Goal: Information Seeking & Learning: Learn about a topic

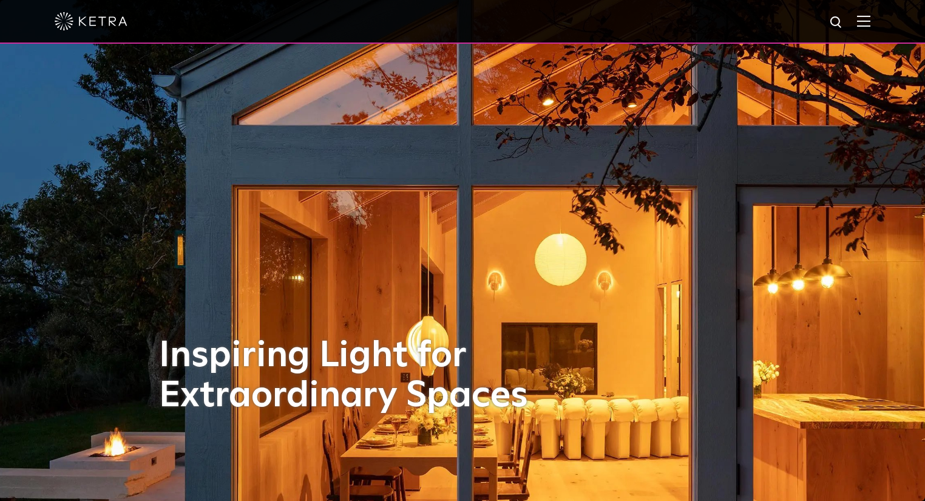
click at [870, 22] on img at bounding box center [863, 21] width 13 height 12
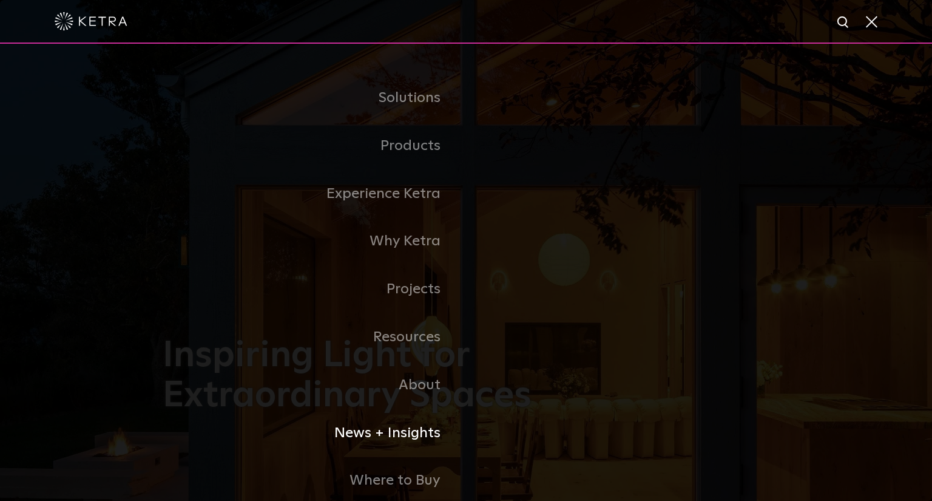
click at [410, 433] on link "News + Insights" at bounding box center [314, 433] width 303 height 48
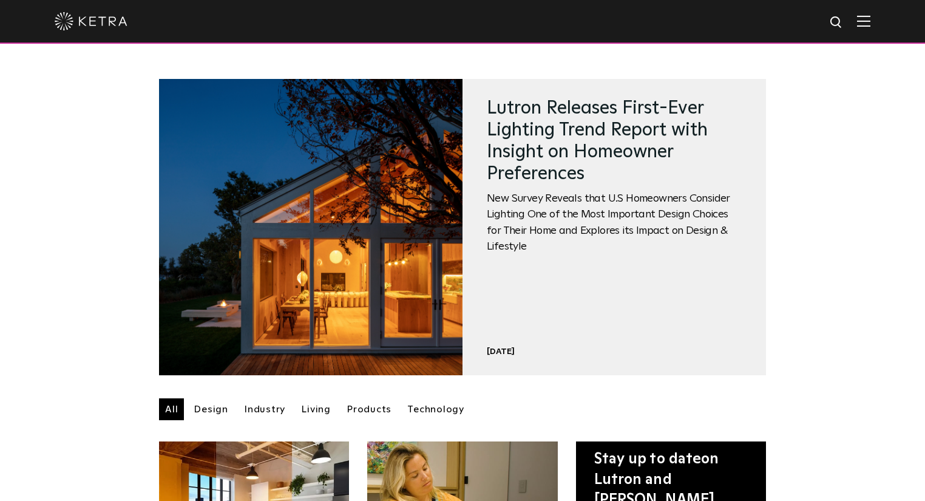
click at [870, 23] on img at bounding box center [863, 21] width 13 height 12
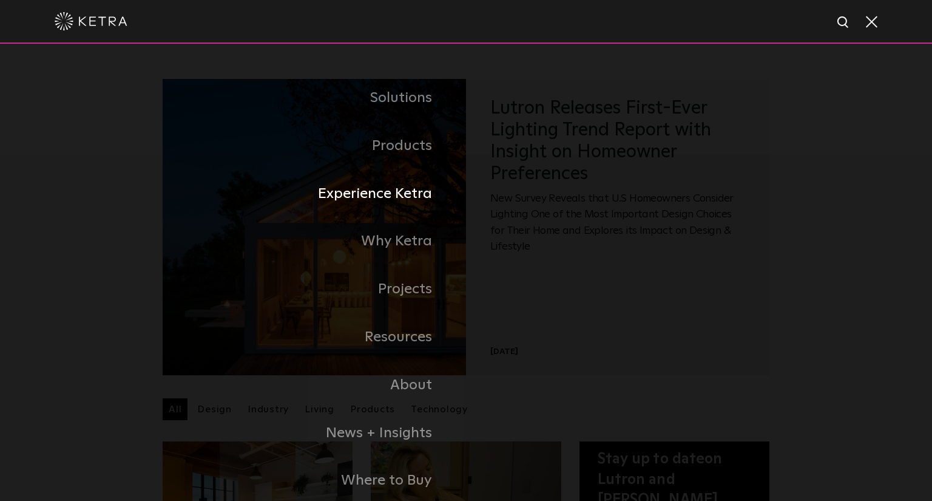
click at [408, 191] on link "Experience Ketra" at bounding box center [262, 194] width 407 height 48
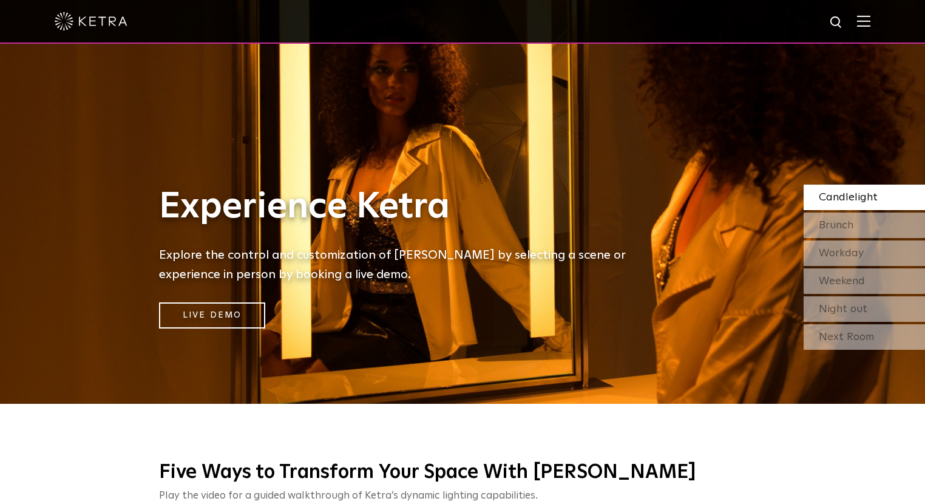
scroll to position [97, 0]
click at [869, 231] on div "Brunch" at bounding box center [863, 224] width 121 height 25
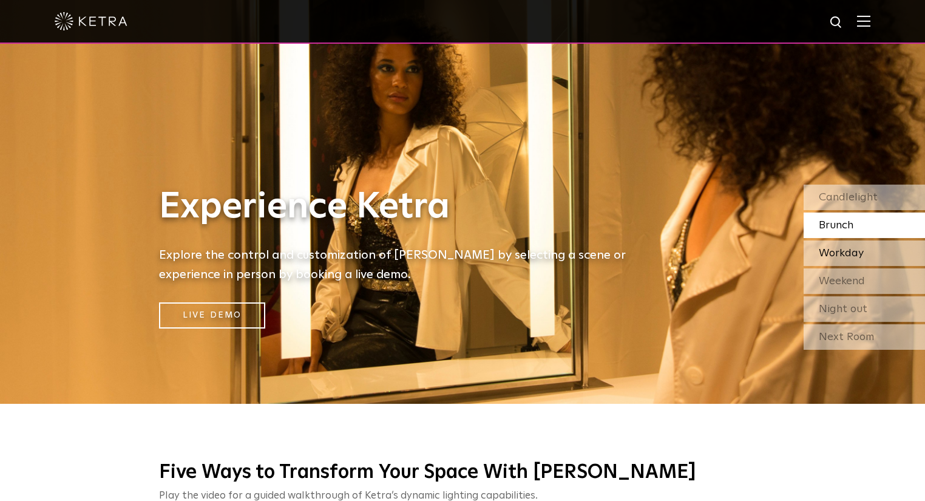
click at [854, 249] on span "Workday" at bounding box center [840, 253] width 45 height 11
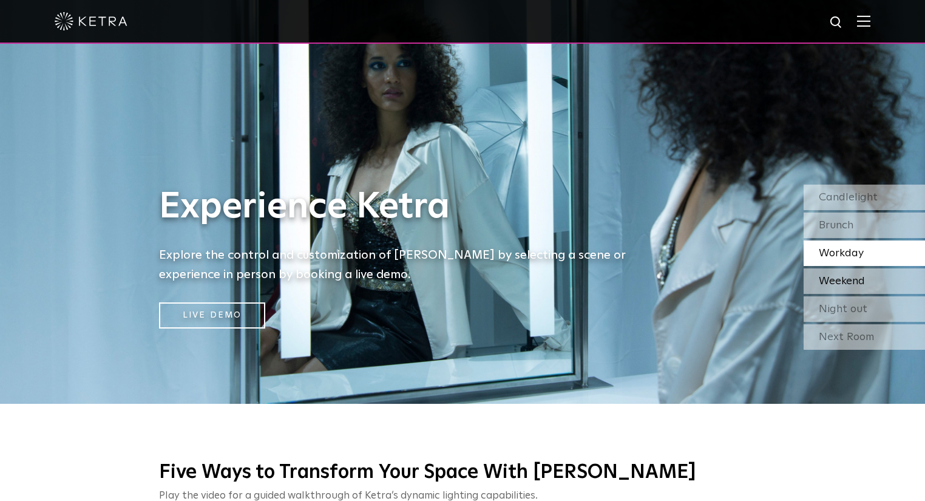
click at [832, 285] on span "Weekend" at bounding box center [841, 280] width 46 height 11
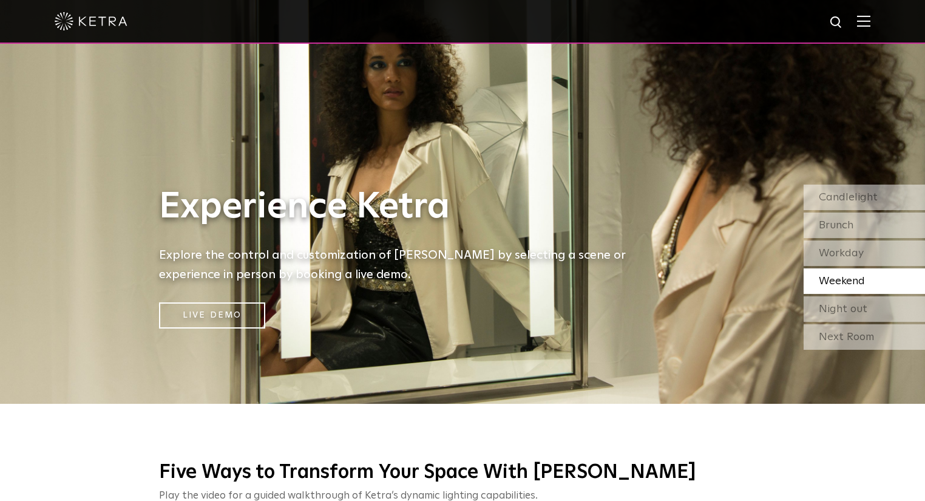
scroll to position [49, 0]
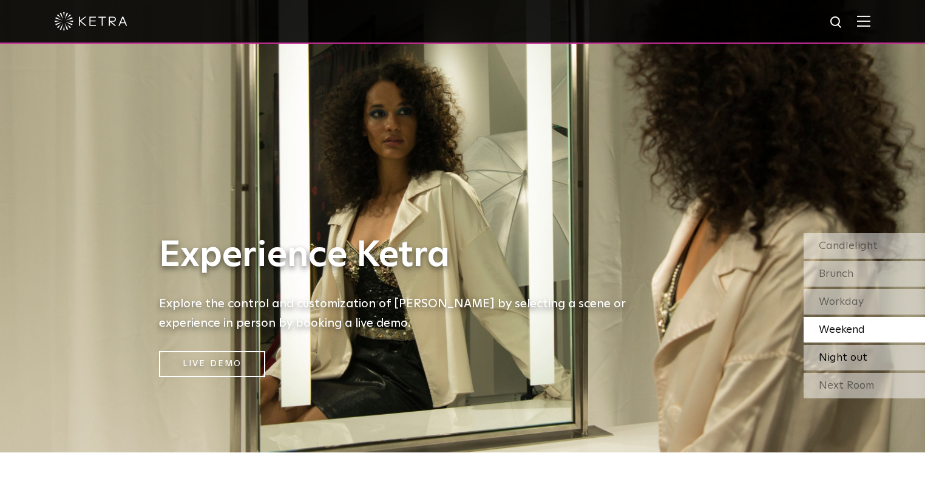
click at [837, 357] on span "Night out" at bounding box center [842, 357] width 49 height 11
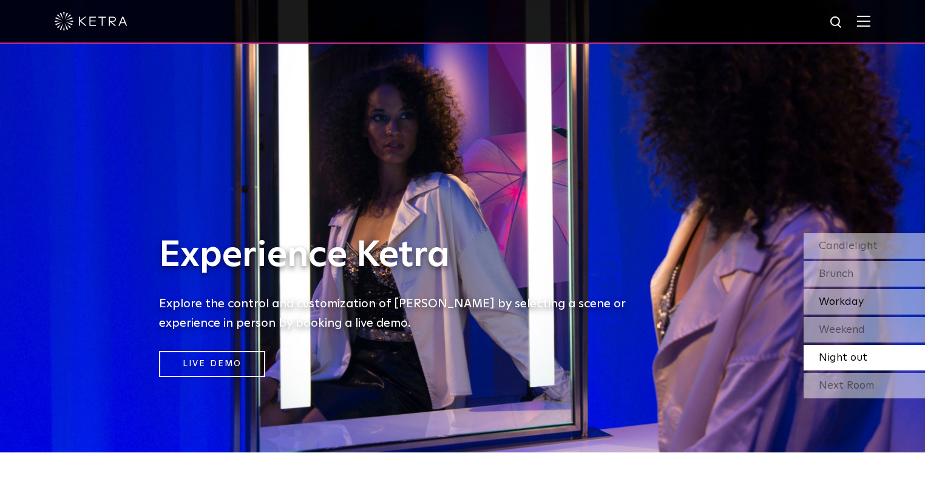
click at [842, 299] on span "Workday" at bounding box center [840, 301] width 45 height 11
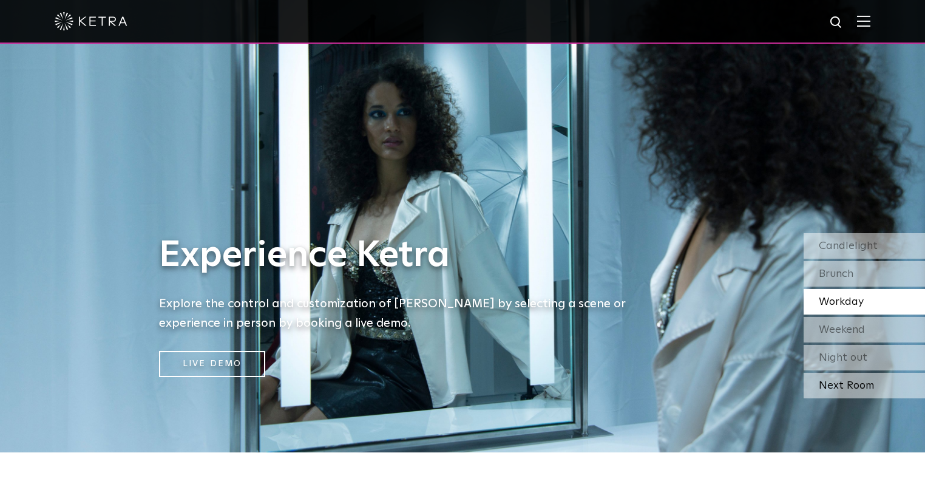
click at [853, 391] on div "Next Room" at bounding box center [863, 385] width 121 height 25
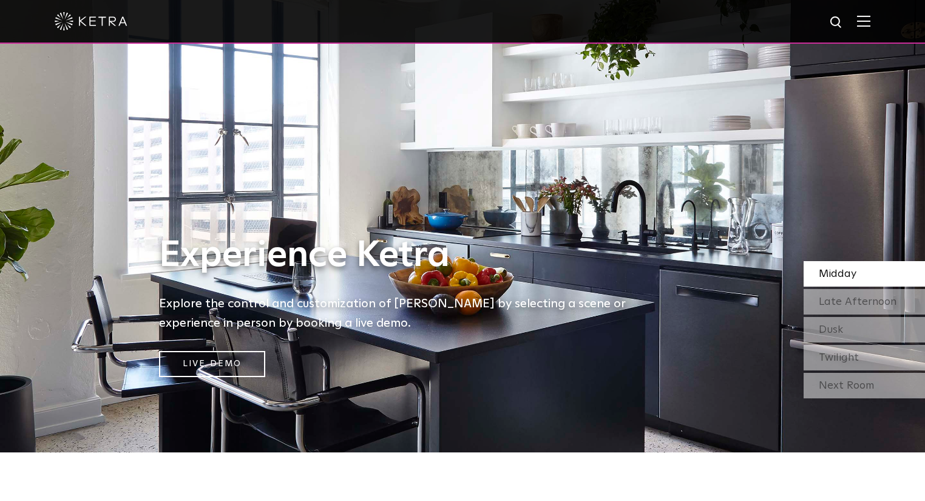
scroll to position [0, 0]
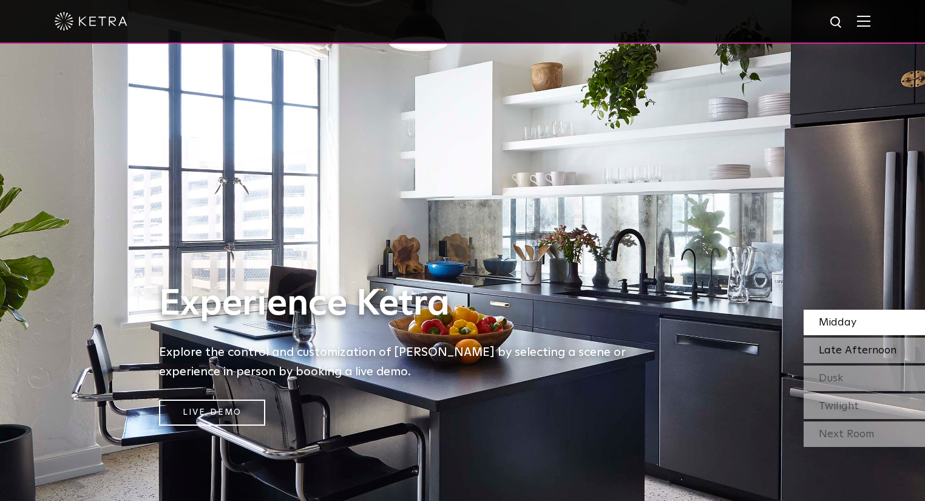
click at [845, 349] on span "Late Afternoon" at bounding box center [857, 350] width 78 height 11
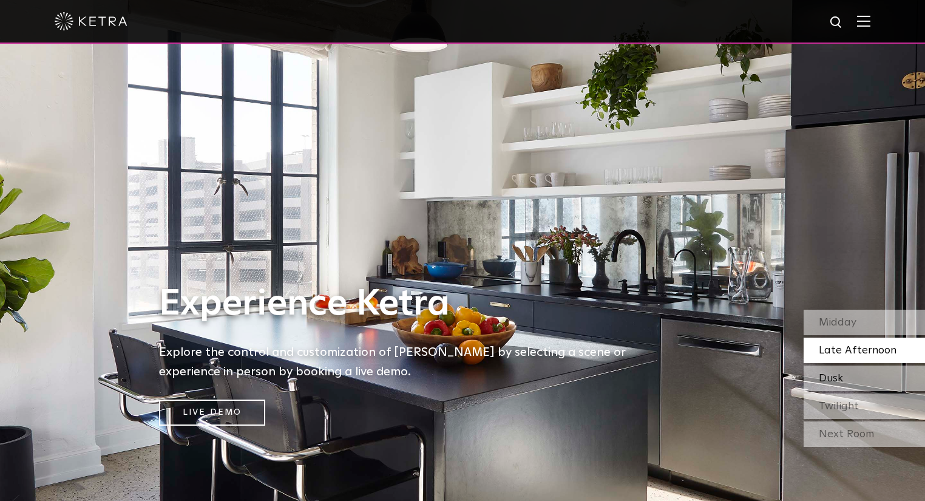
click at [838, 378] on span "Dusk" at bounding box center [830, 378] width 24 height 11
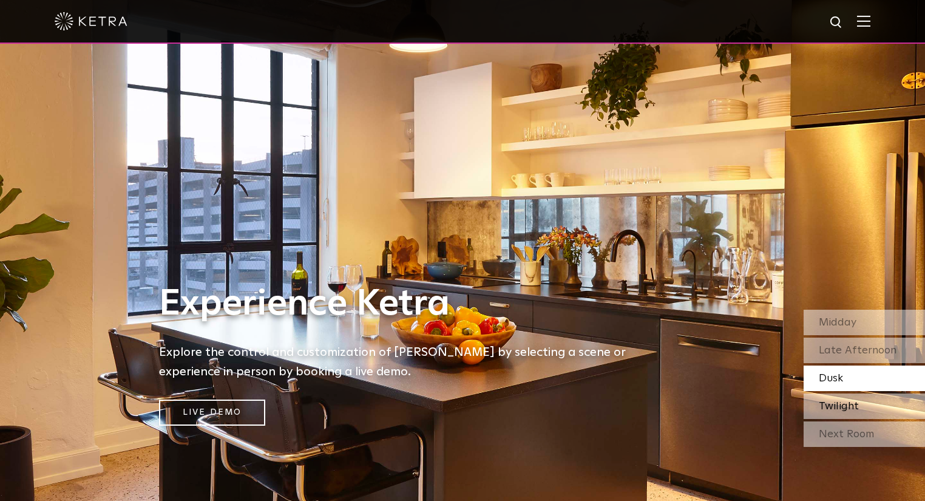
click at [832, 400] on span "Twilight" at bounding box center [838, 405] width 40 height 11
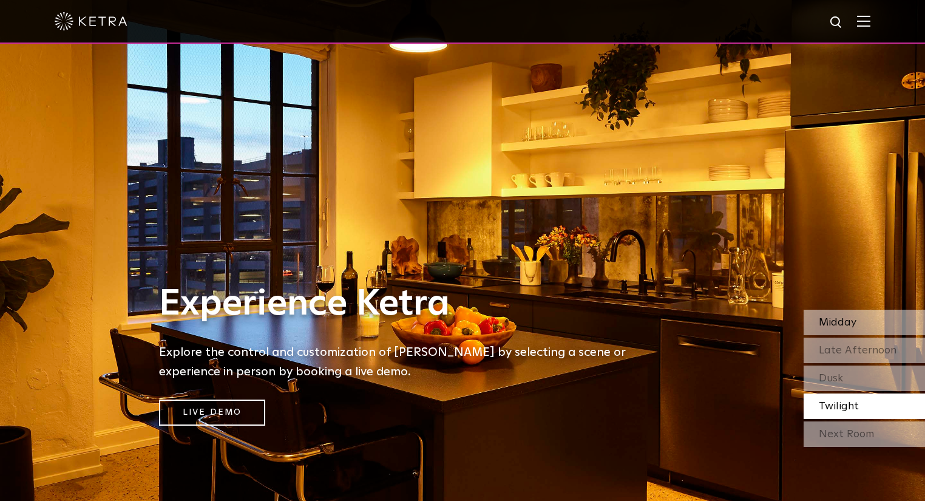
click at [831, 332] on div "Midday" at bounding box center [863, 321] width 121 height 25
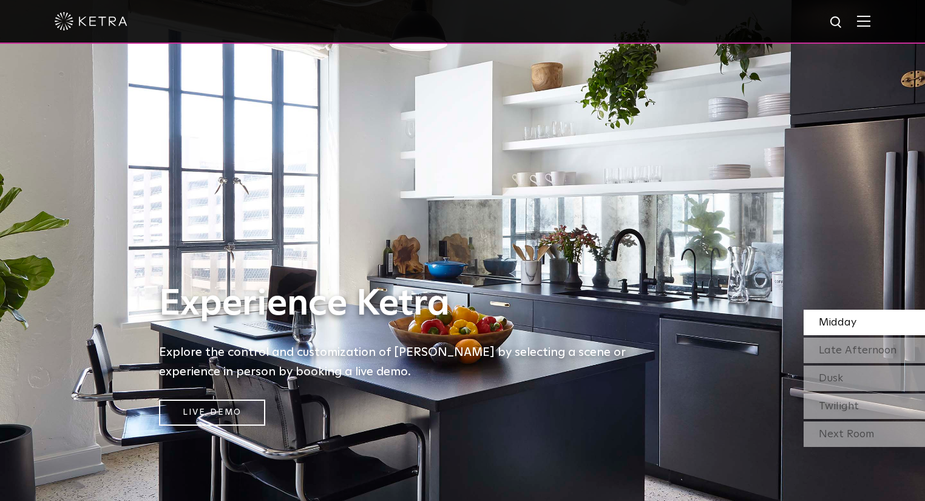
click at [683, 211] on div "Experience Ketra Explore the control and customization of Ketra by selecting a …" at bounding box center [401, 250] width 803 height 501
